Goal: Transaction & Acquisition: Book appointment/travel/reservation

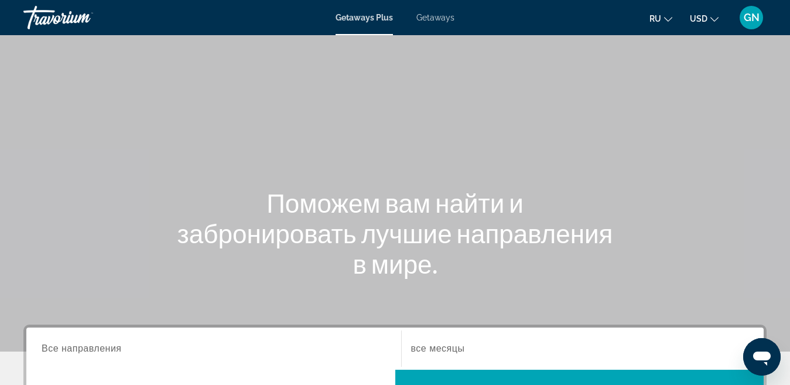
click at [443, 20] on span "Getaways" at bounding box center [436, 17] width 38 height 9
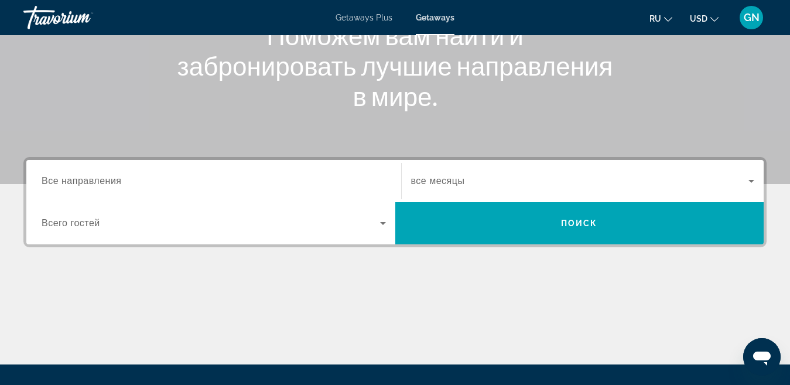
scroll to position [176, 0]
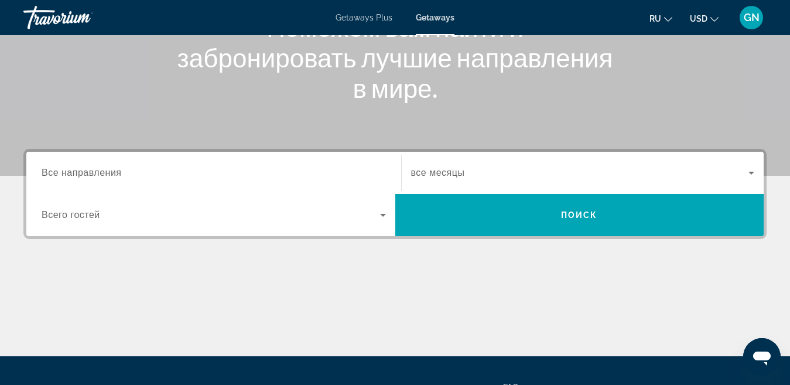
click at [106, 171] on span "Все направления" at bounding box center [82, 173] width 80 height 10
click at [106, 171] on input "Destination Все направления" at bounding box center [214, 173] width 344 height 14
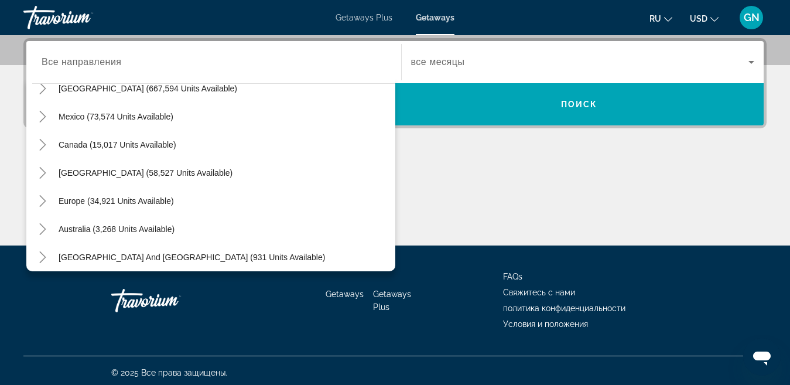
scroll to position [54, 0]
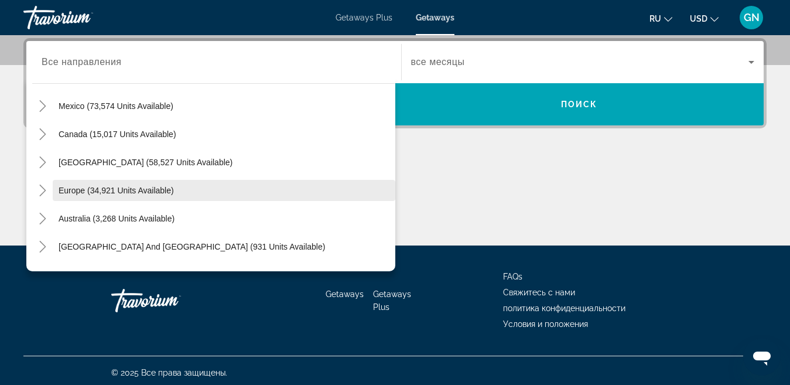
click at [139, 191] on span "Europe (34,921 units available)" at bounding box center [116, 190] width 115 height 9
type input "**********"
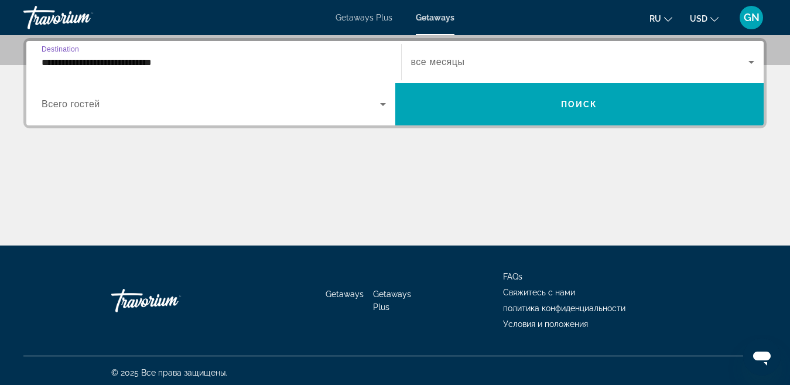
click at [750, 64] on icon "Search widget" at bounding box center [752, 62] width 14 height 14
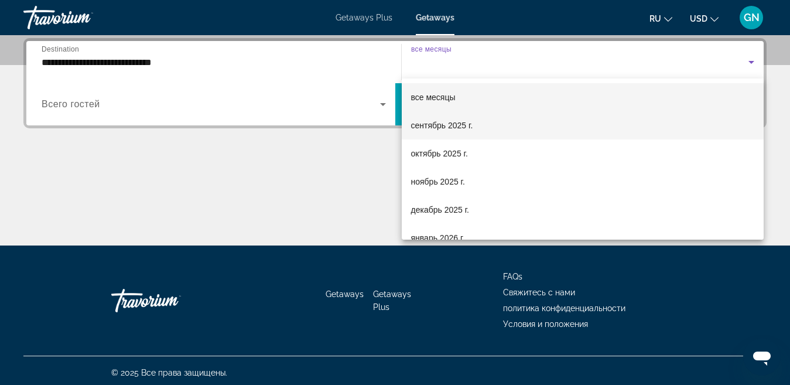
click at [499, 125] on mat-option "сентябрь 2025 г." at bounding box center [583, 125] width 363 height 28
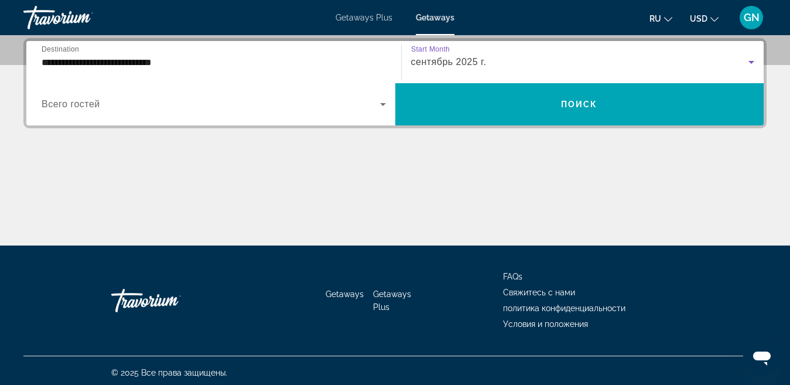
click at [385, 104] on icon "Search widget" at bounding box center [383, 104] width 14 height 14
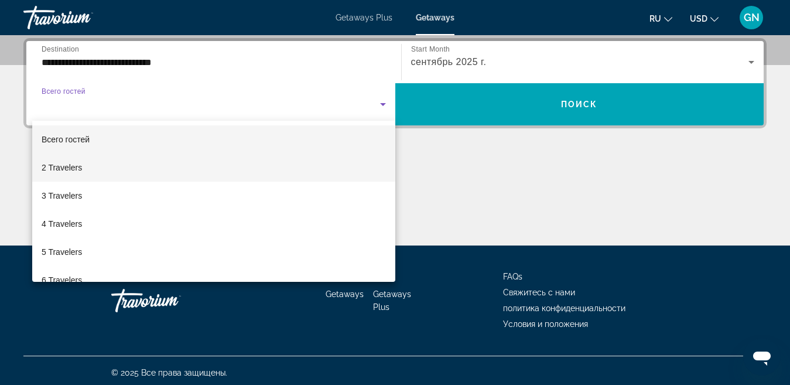
click at [47, 168] on span "2 Travelers" at bounding box center [62, 168] width 40 height 14
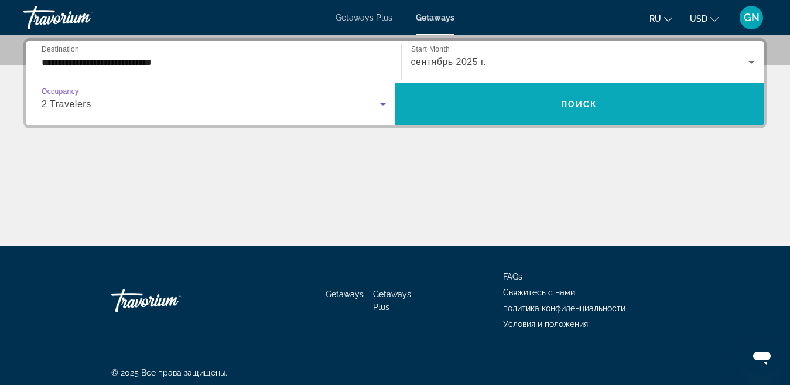
click at [598, 107] on span "Поиск" at bounding box center [579, 104] width 37 height 9
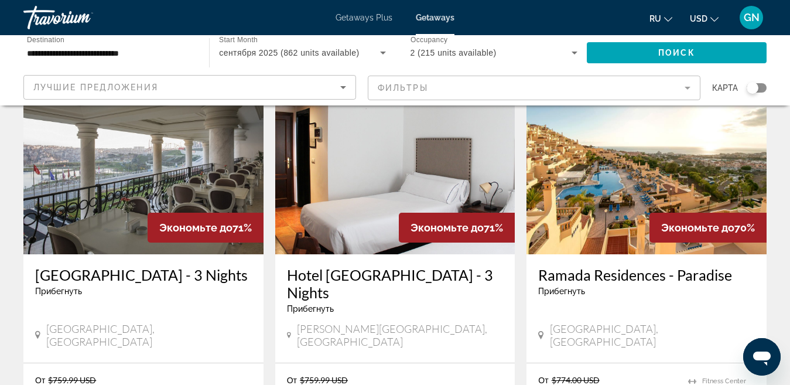
scroll to position [117, 0]
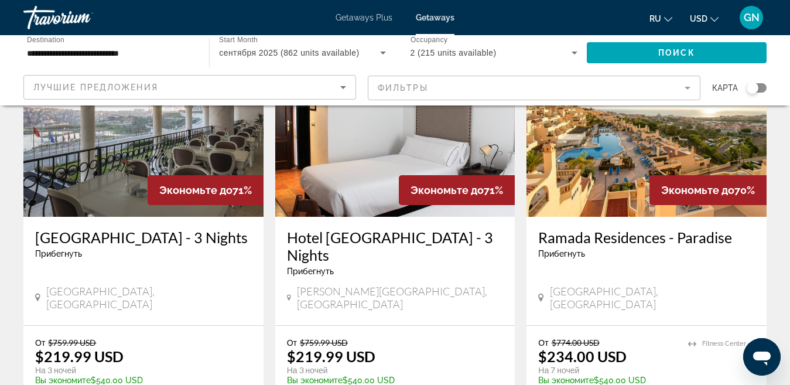
click at [690, 87] on mat-form-field "Фильтры" at bounding box center [534, 88] width 333 height 25
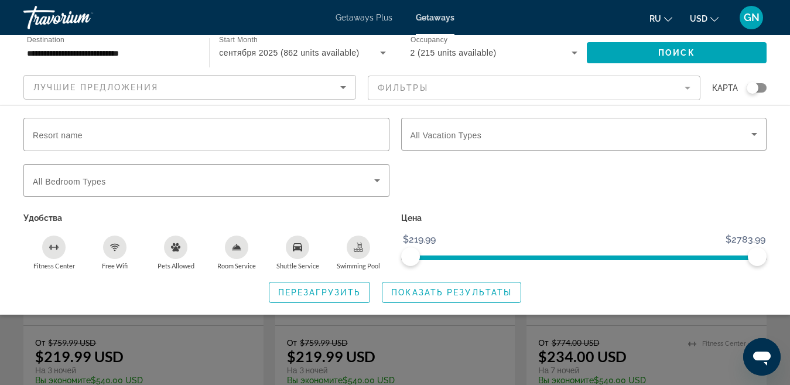
click at [515, 169] on div "Search widget" at bounding box center [584, 187] width 378 height 46
click at [780, 181] on div "Resort name Vacation Types All Vacation Types Bedroom Types All Bedroom Types У…" at bounding box center [395, 210] width 790 height 185
click at [116, 248] on icon "Free Wifi" at bounding box center [115, 249] width 4 height 2
click at [299, 249] on icon "Shuttle Service" at bounding box center [297, 247] width 9 height 8
click at [234, 247] on icon "Room Service" at bounding box center [236, 247] width 9 height 9
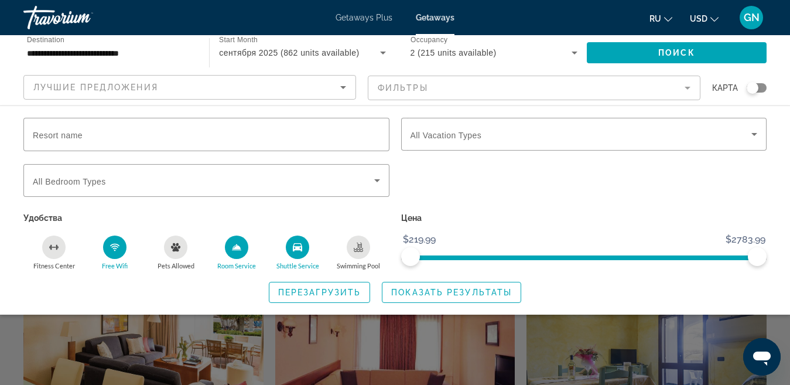
scroll to position [316, 0]
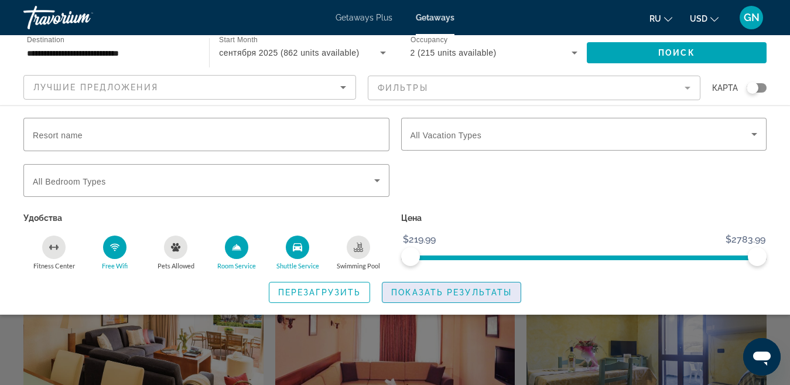
click at [434, 291] on span "Показать результаты" at bounding box center [451, 292] width 121 height 9
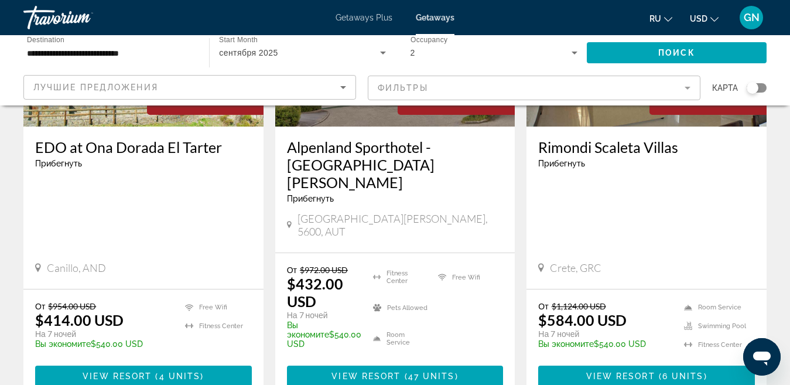
scroll to position [234, 0]
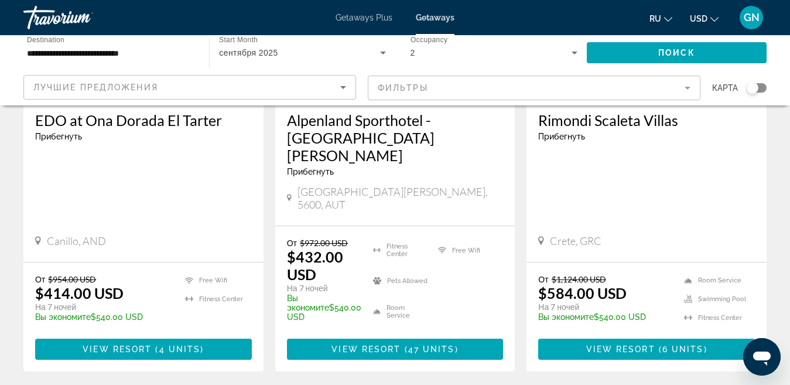
click at [107, 51] on input "**********" at bounding box center [110, 53] width 167 height 14
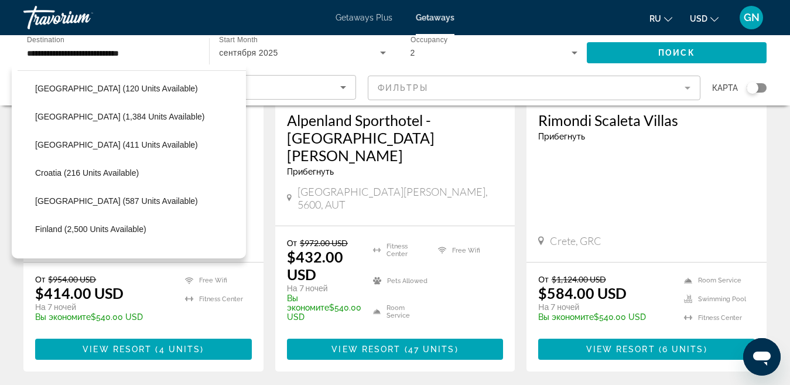
scroll to position [156, 0]
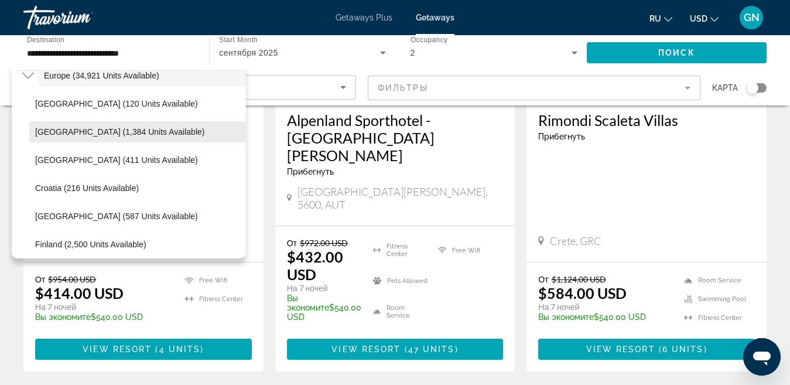
click at [104, 132] on span "[GEOGRAPHIC_DATA] (1,384 units available)" at bounding box center [119, 131] width 169 height 9
type input "**********"
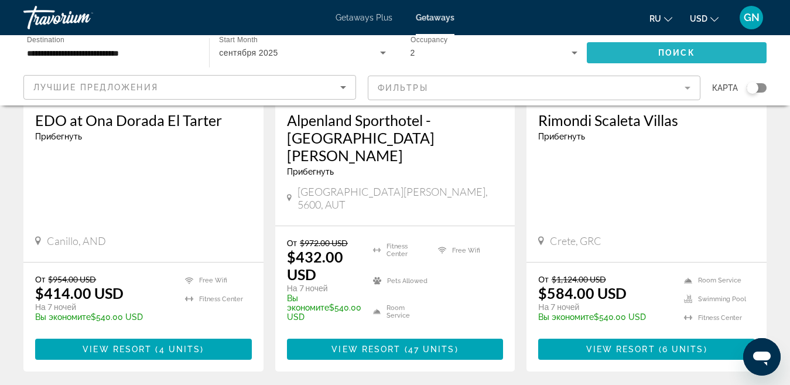
click at [697, 54] on span "Search widget" at bounding box center [677, 53] width 180 height 28
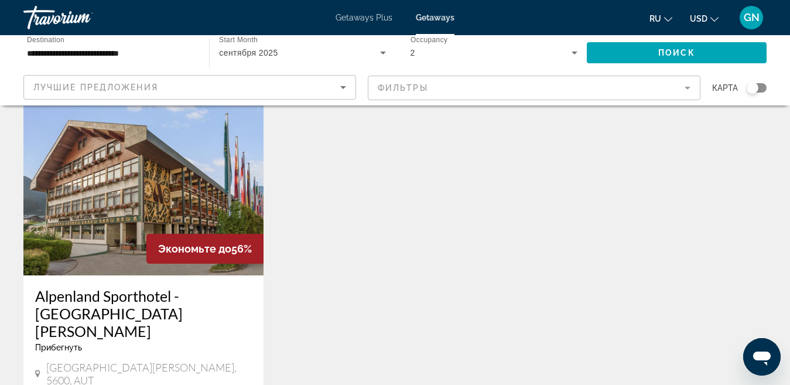
scroll to position [117, 0]
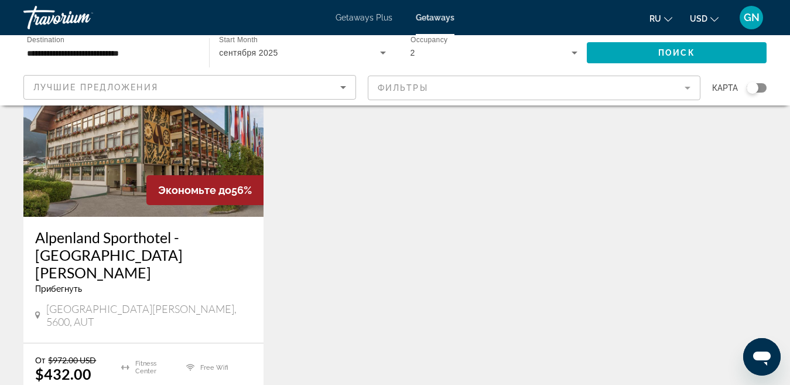
click at [711, 20] on icon "Change currency" at bounding box center [715, 19] width 8 height 8
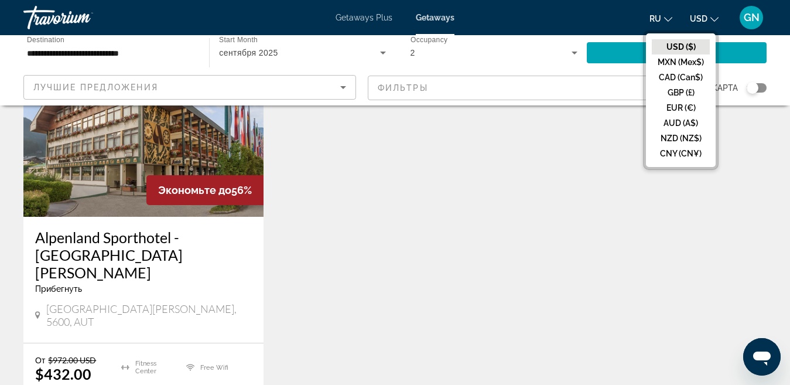
click at [751, 19] on span "GN" at bounding box center [752, 18] width 16 height 12
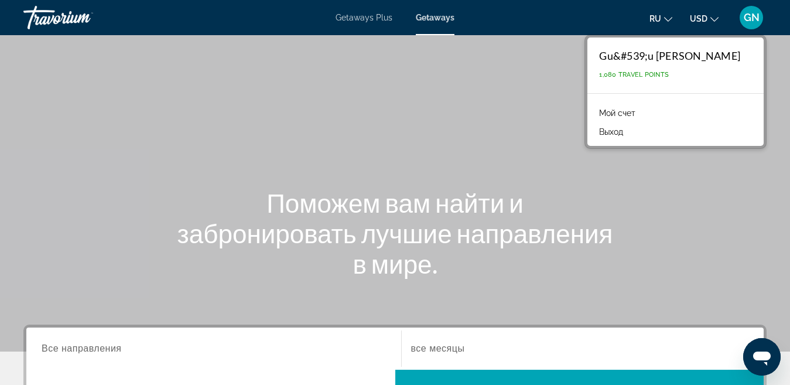
click at [349, 19] on span "Getaways Plus" at bounding box center [364, 17] width 57 height 9
